Goal: Task Accomplishment & Management: Use online tool/utility

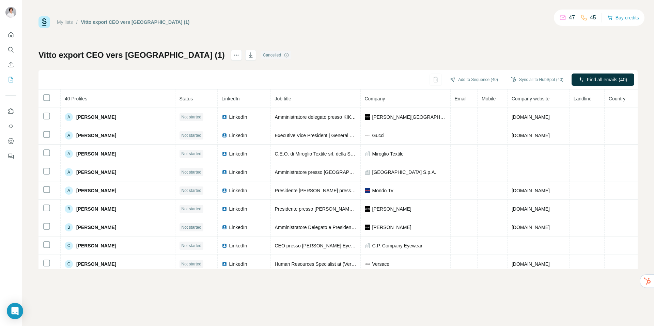
scroll to position [18, 0]
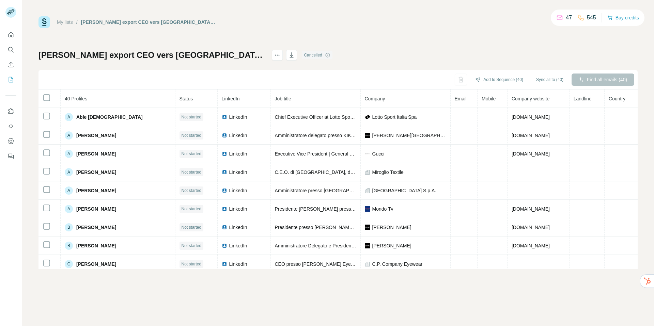
click at [570, 65] on div "[PERSON_NAME] export CEO vers Surfe (1) Cancelled Add to Sequence (40) Sync all…" at bounding box center [337, 160] width 599 height 220
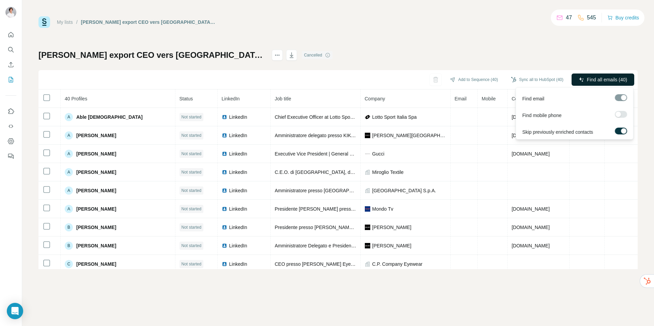
click at [595, 76] on span "Find all emails (40)" at bounding box center [607, 79] width 40 height 7
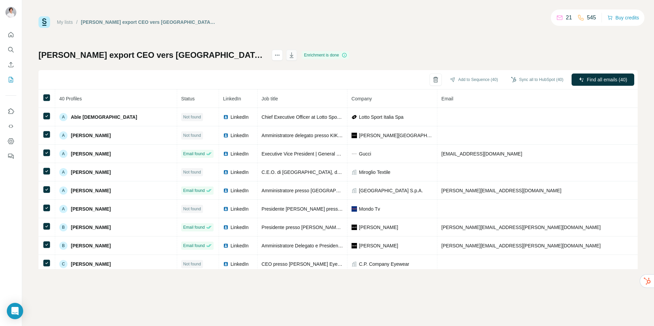
click at [286, 57] on button "button" at bounding box center [291, 55] width 11 height 11
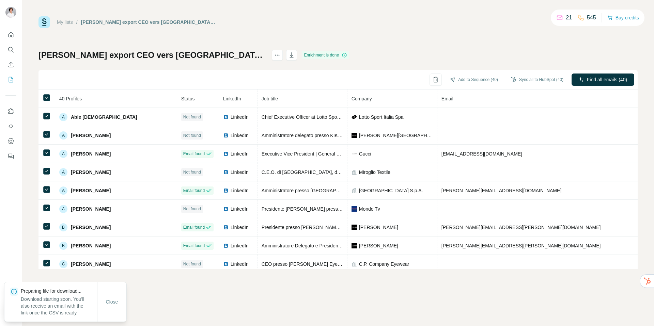
click at [353, 46] on div "My lists / [PERSON_NAME] export CEO vers Surfe (1) 21 545 Buy credits [PERSON_N…" at bounding box center [337, 142] width 599 height 253
click at [353, 35] on div "My lists / [PERSON_NAME] export CEO vers Surfe (1) 21 545 Buy credits [PERSON_N…" at bounding box center [337, 142] width 599 height 253
click at [358, 32] on div "My lists / [PERSON_NAME] export CEO vers Surfe (1) 21 545 Buy credits [PERSON_N…" at bounding box center [337, 142] width 599 height 253
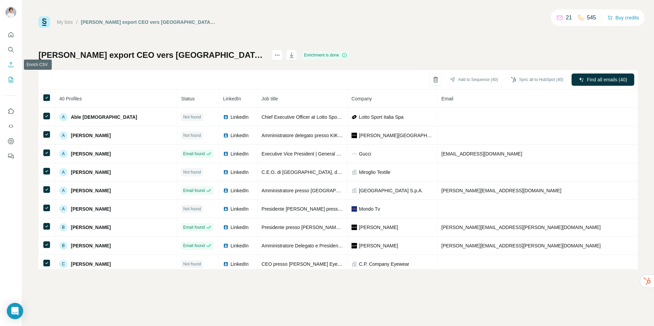
click at [10, 65] on icon "Enrich CSV" at bounding box center [10, 64] width 7 height 7
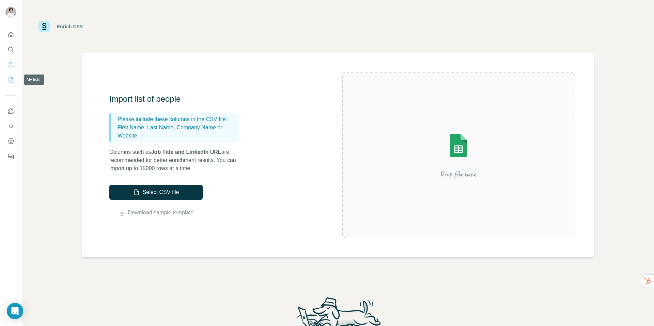
click at [13, 80] on icon "My lists" at bounding box center [11, 79] width 4 height 5
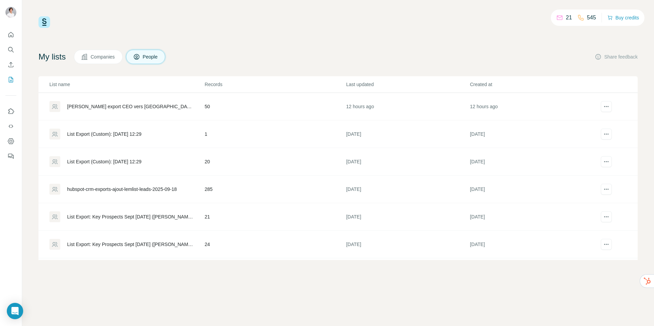
click at [105, 109] on div "[PERSON_NAME] export CEO vers [GEOGRAPHIC_DATA] (1)" at bounding box center [130, 106] width 126 height 7
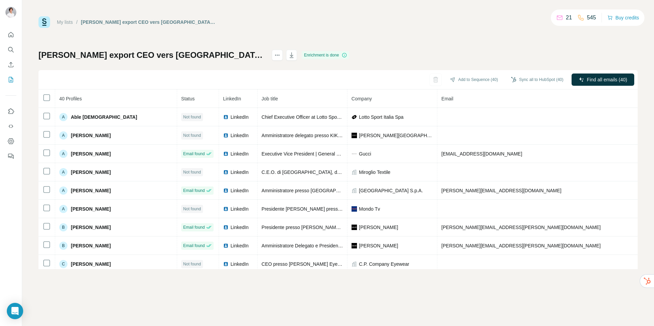
click at [350, 51] on div "[PERSON_NAME] export CEO vers Surfe (1) Enrichment is done Add to Sequence (40)…" at bounding box center [337, 160] width 599 height 220
